Goal: Navigation & Orientation: Understand site structure

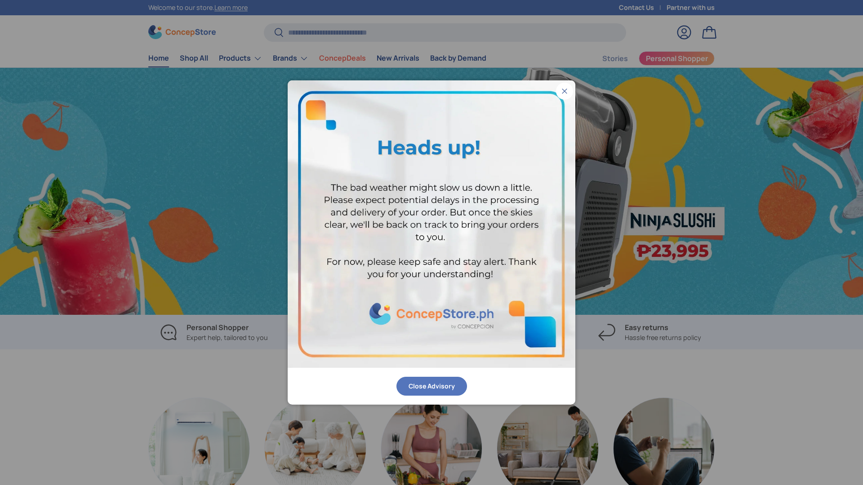
scroll to position [0, 1725]
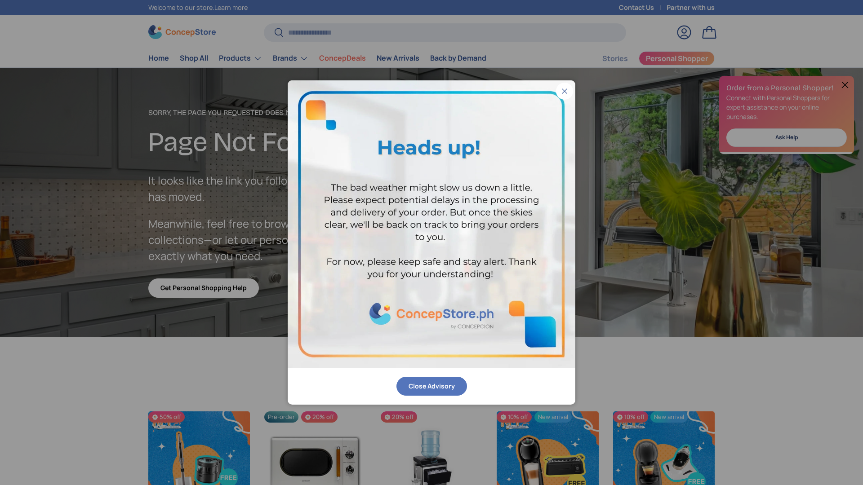
scroll to position [1562, 3674]
